Goal: Information Seeking & Learning: Learn about a topic

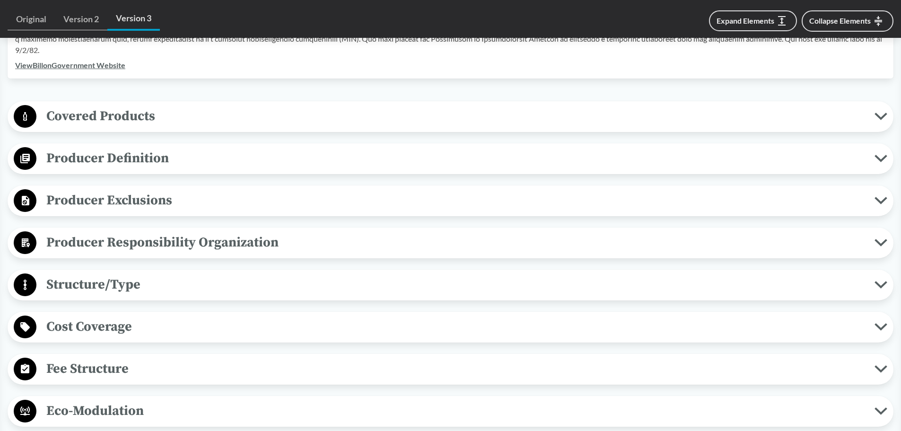
scroll to position [378, 0]
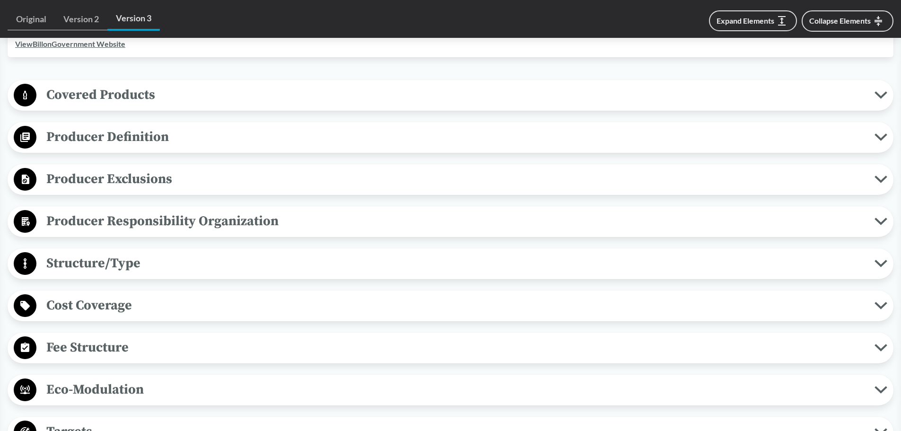
click at [172, 221] on span "Producer Responsibility Organization" at bounding box center [455, 220] width 838 height 21
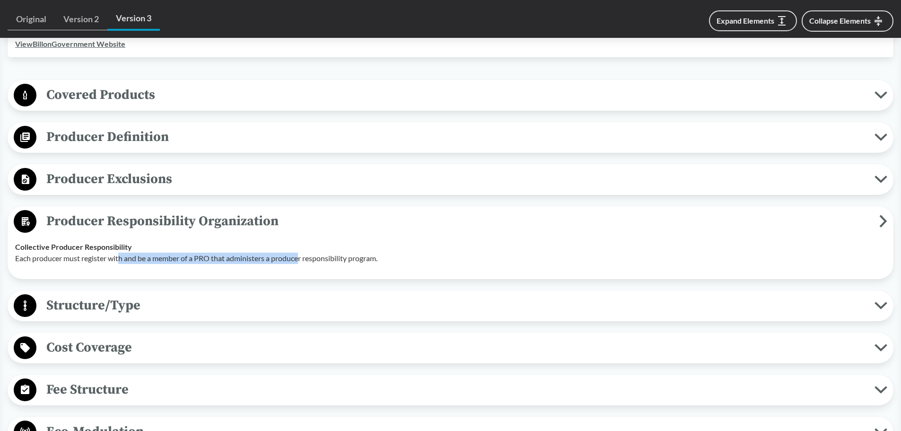
drag, startPoint x: 121, startPoint y: 257, endPoint x: 303, endPoint y: 253, distance: 182.0
click at [303, 253] on p "Each producer must register with and be a member of a PRO that administers a pr…" at bounding box center [450, 257] width 870 height 11
click at [240, 257] on p "Each producer must register with and be a member of a PRO that administers a pr…" at bounding box center [450, 257] width 870 height 11
drag, startPoint x: 199, startPoint y: 259, endPoint x: 377, endPoint y: 262, distance: 178.2
click at [377, 262] on p "Each producer must register with and be a member of a PRO that administers a pr…" at bounding box center [450, 257] width 870 height 11
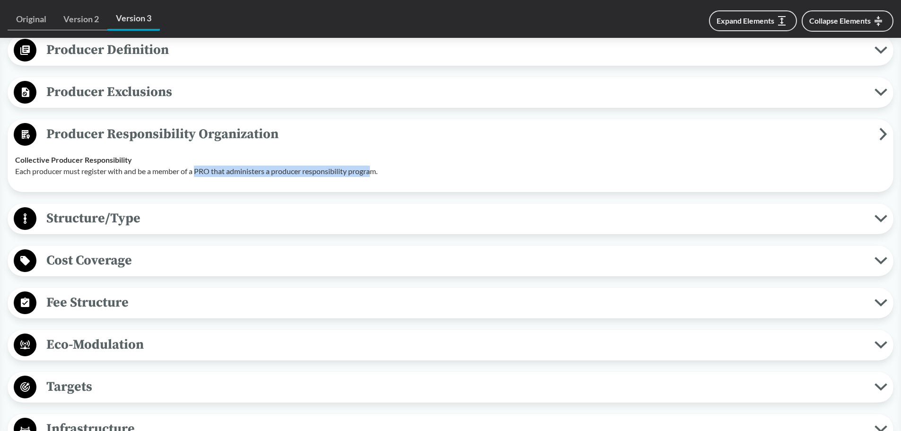
scroll to position [473, 0]
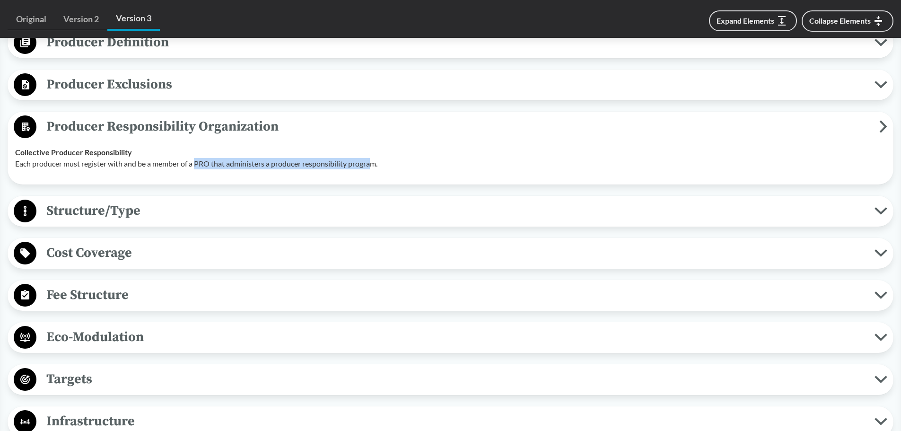
click at [96, 288] on span "Fee Structure" at bounding box center [455, 294] width 838 height 21
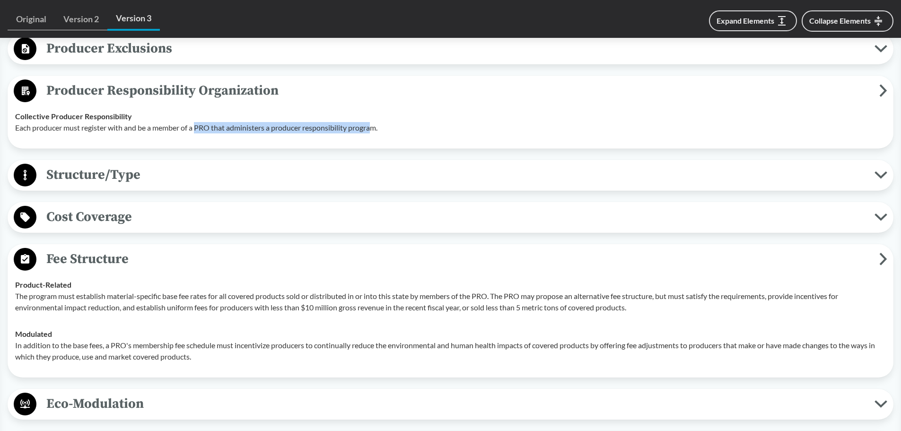
scroll to position [615, 0]
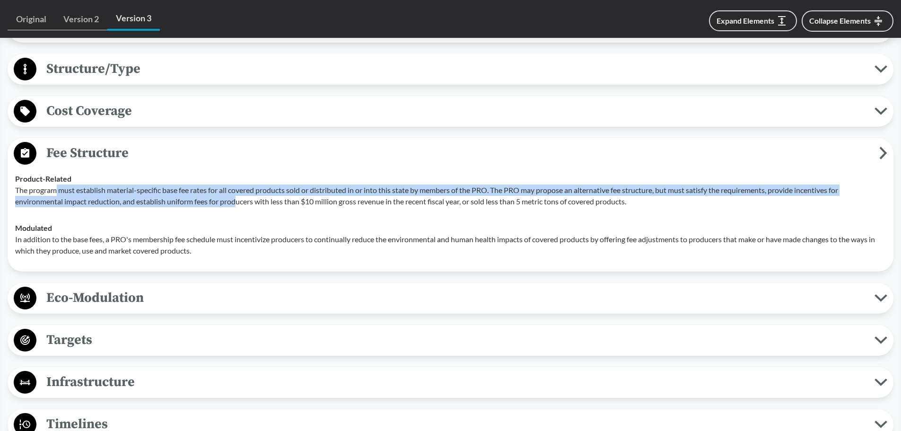
drag, startPoint x: 54, startPoint y: 190, endPoint x: 237, endPoint y: 203, distance: 183.0
click at [237, 203] on p "The program must establish material-specific base fee rates for all covered pro…" at bounding box center [450, 195] width 870 height 23
click at [104, 305] on span "Eco-Modulation" at bounding box center [455, 297] width 838 height 21
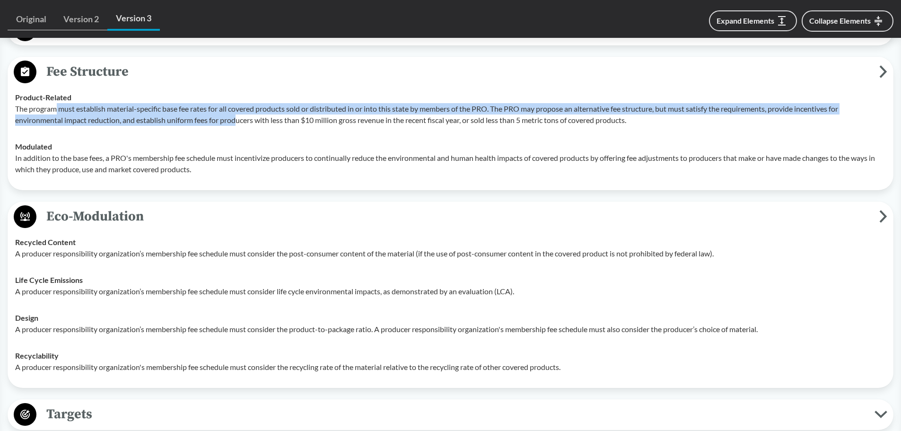
scroll to position [709, 0]
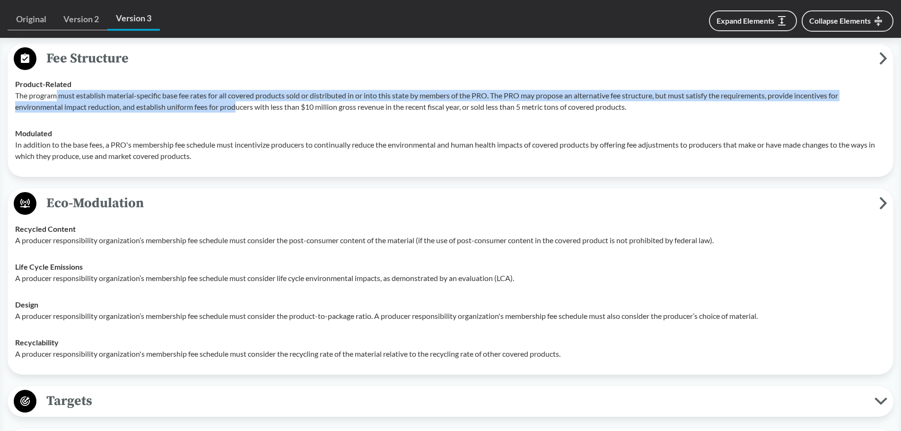
click at [94, 203] on span "Eco-Modulation" at bounding box center [457, 202] width 842 height 21
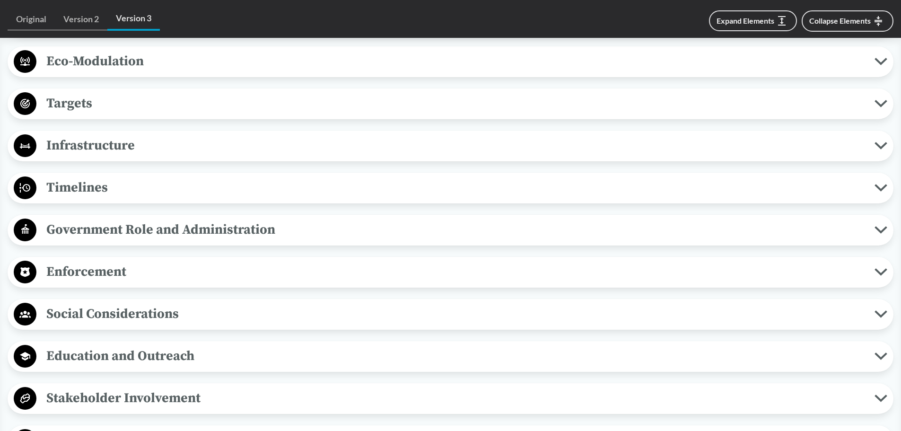
scroll to position [898, 0]
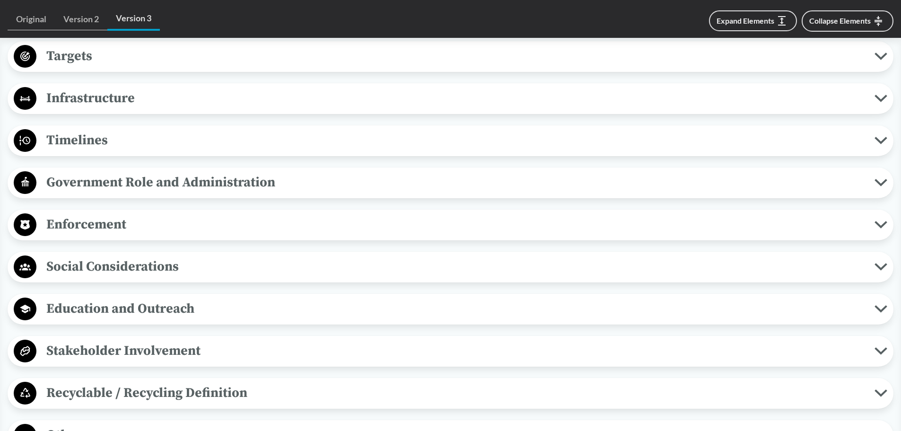
click at [100, 130] on span "Timelines" at bounding box center [455, 140] width 838 height 21
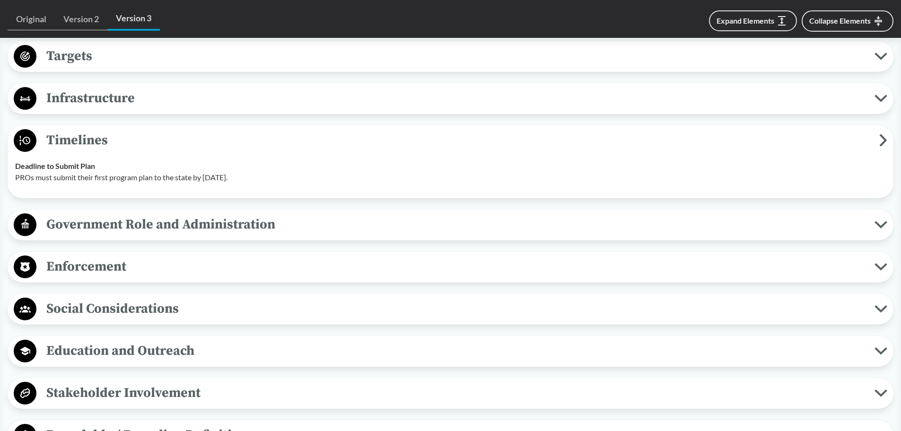
drag, startPoint x: 62, startPoint y: 180, endPoint x: 264, endPoint y: 182, distance: 201.9
click at [264, 182] on p "PROs must submit their first program plan to the state by [DATE]." at bounding box center [450, 177] width 870 height 11
click at [138, 233] on span "Government Role and Administration" at bounding box center [455, 224] width 838 height 21
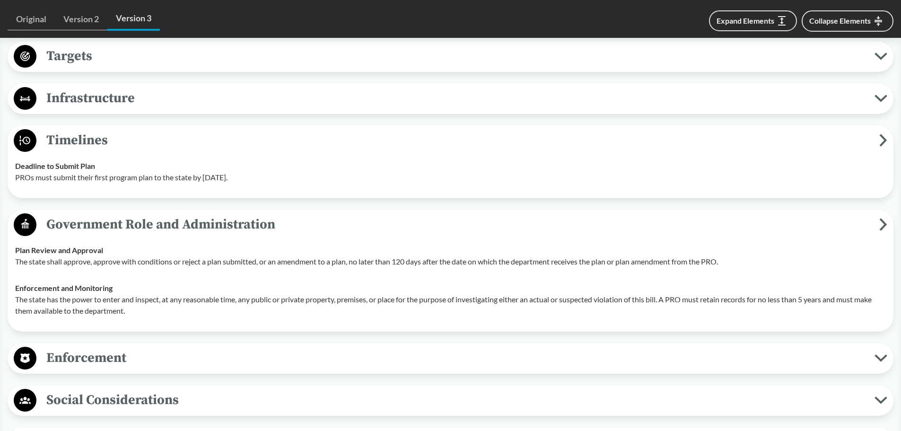
click at [138, 233] on span "Government Role and Administration" at bounding box center [457, 224] width 842 height 21
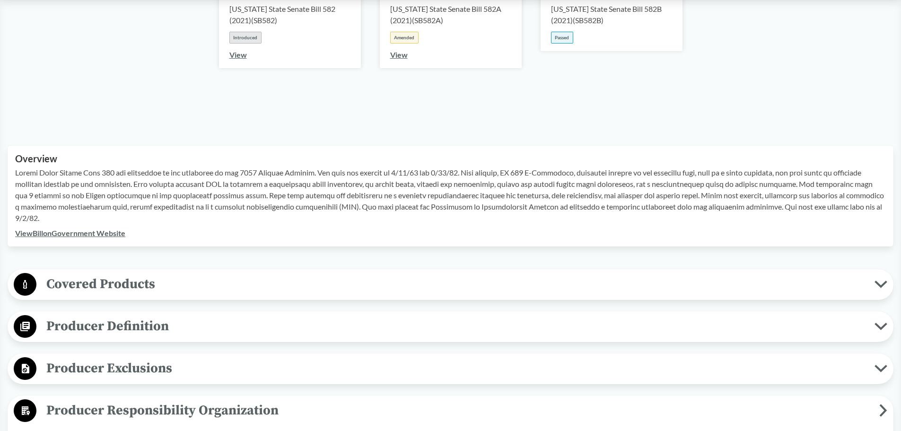
scroll to position [0, 0]
